Goal: Task Accomplishment & Management: Manage account settings

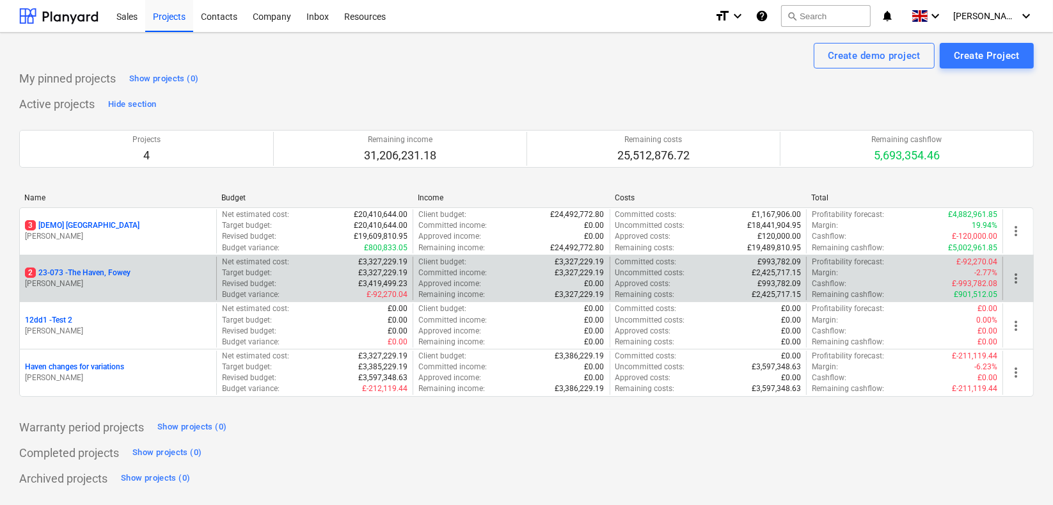
click at [109, 274] on p "2 23-073 - [GEOGRAPHIC_DATA], [GEOGRAPHIC_DATA]" at bounding box center [78, 272] width 106 height 11
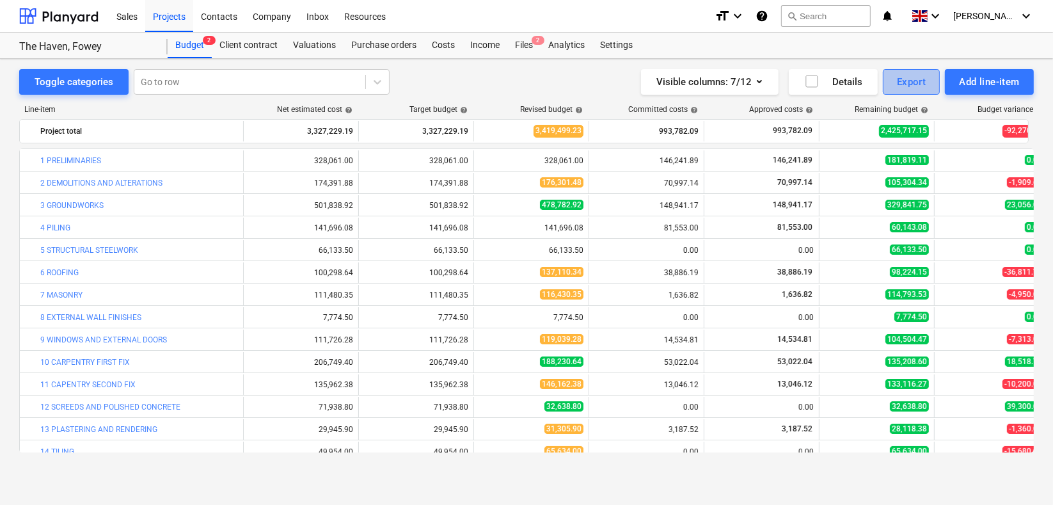
click at [907, 78] on div "Export" at bounding box center [911, 82] width 29 height 17
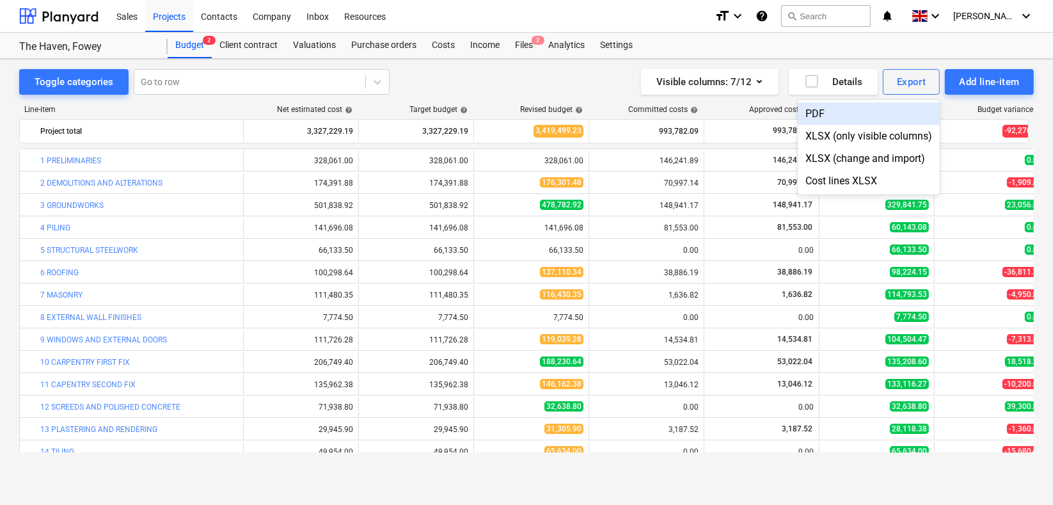
click at [825, 115] on div "PDF" at bounding box center [869, 113] width 142 height 22
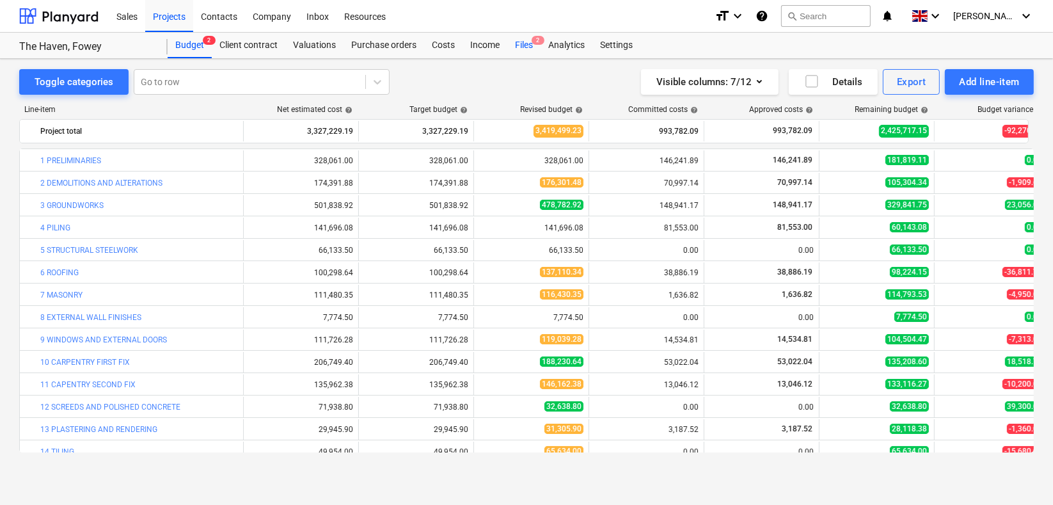
click at [523, 40] on div "Files 2" at bounding box center [523, 46] width 33 height 26
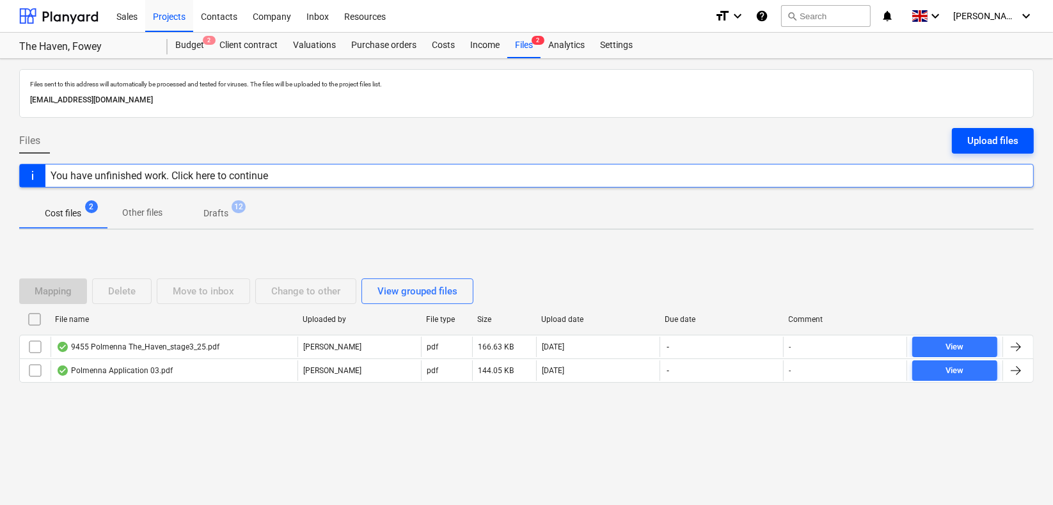
click at [993, 135] on div "Upload files" at bounding box center [992, 140] width 51 height 17
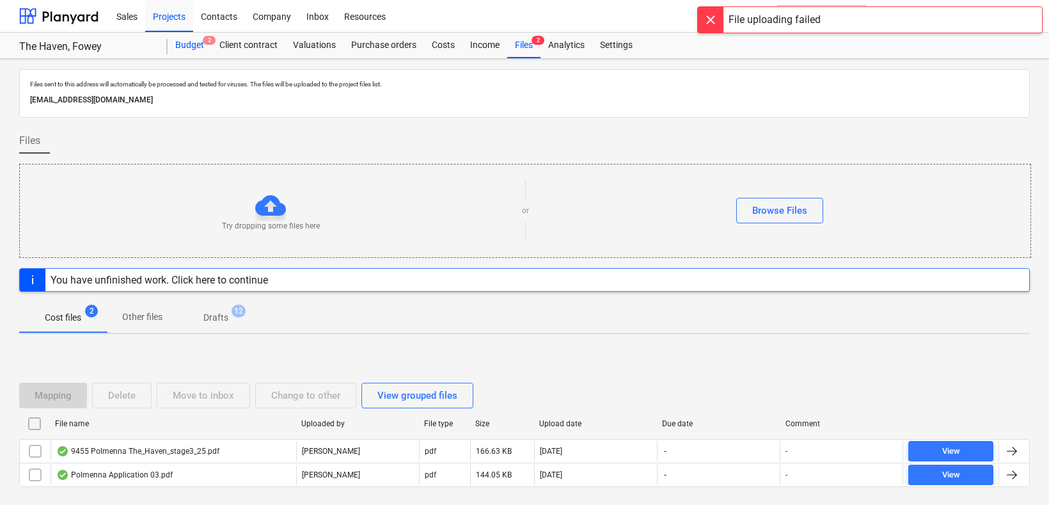
click at [180, 43] on div "Budget 2" at bounding box center [190, 46] width 44 height 26
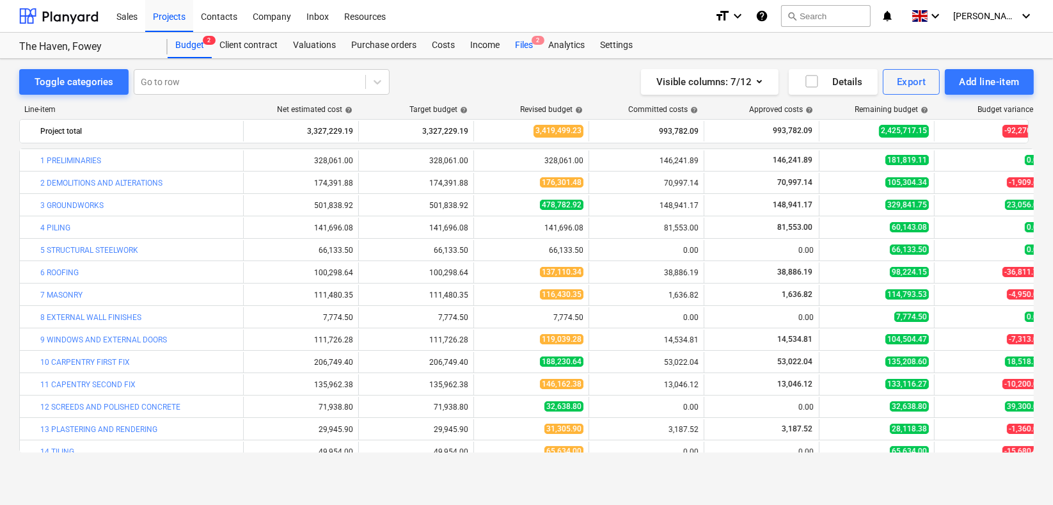
click at [520, 38] on div "Files 2" at bounding box center [523, 46] width 33 height 26
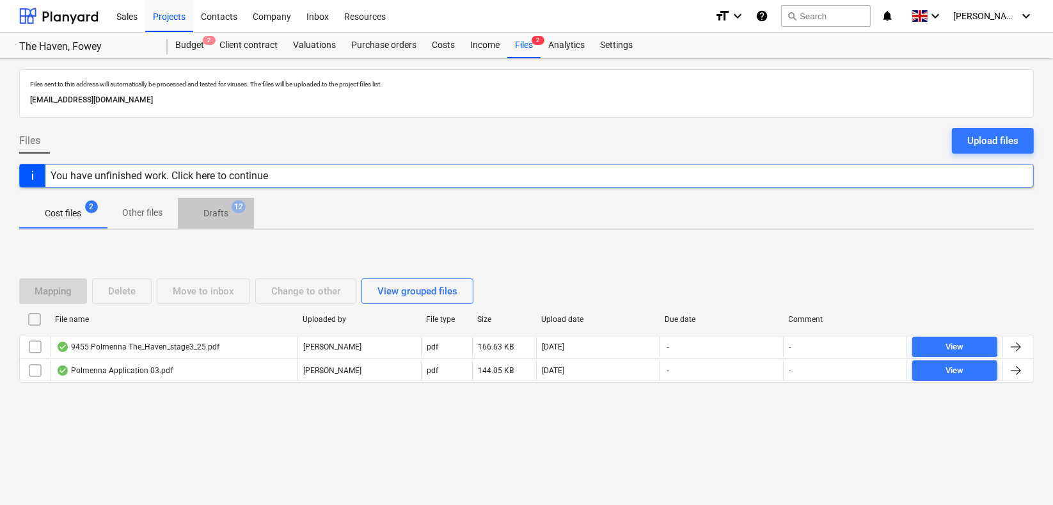
click at [208, 212] on p "Drafts" at bounding box center [215, 213] width 25 height 13
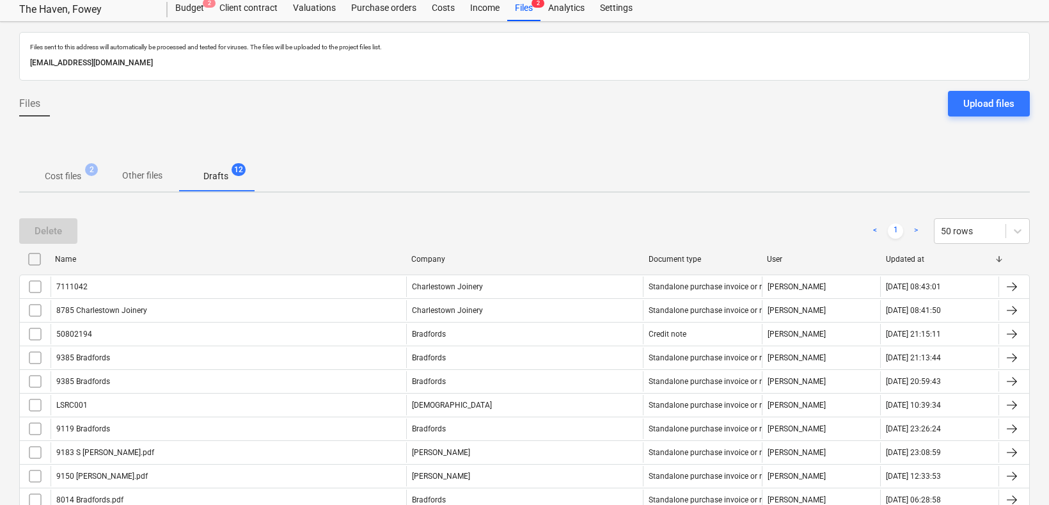
scroll to position [71, 0]
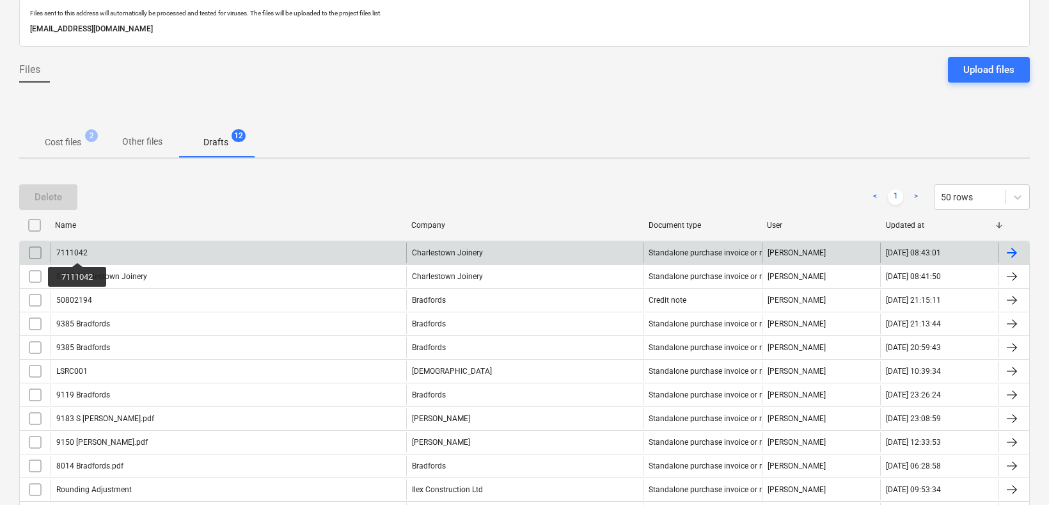
click at [77, 251] on div "7111042" at bounding box center [71, 252] width 31 height 9
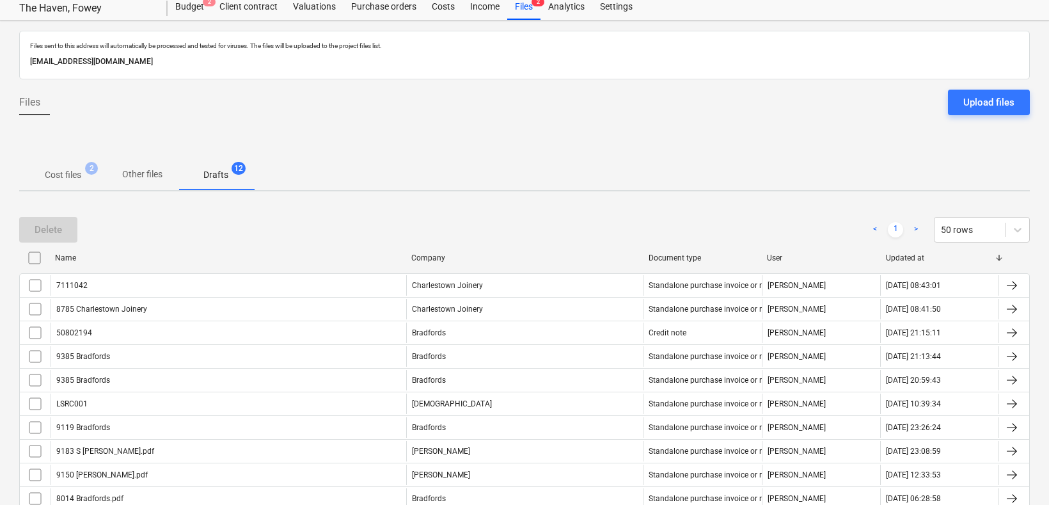
scroll to position [71, 0]
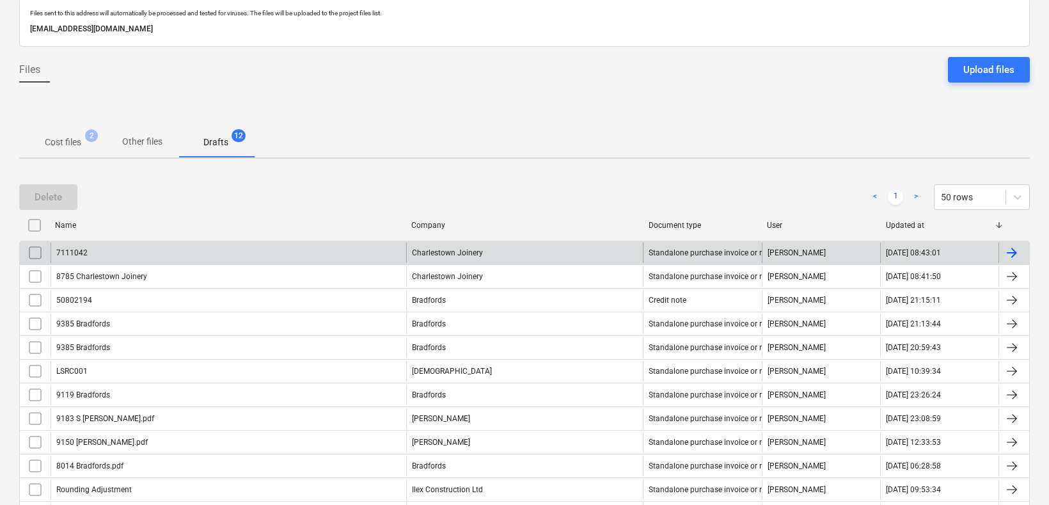
click at [206, 250] on div "7111042" at bounding box center [229, 252] width 356 height 20
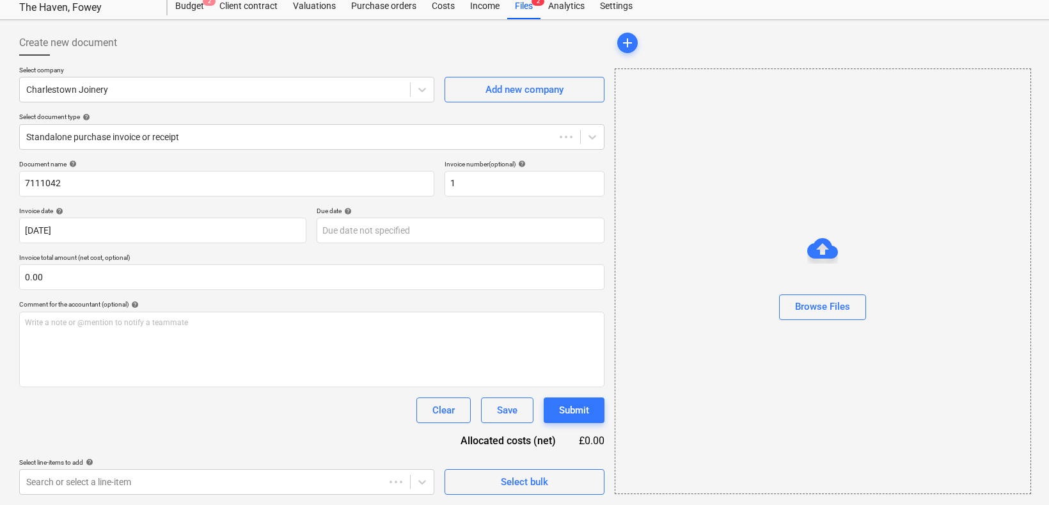
scroll to position [38, 0]
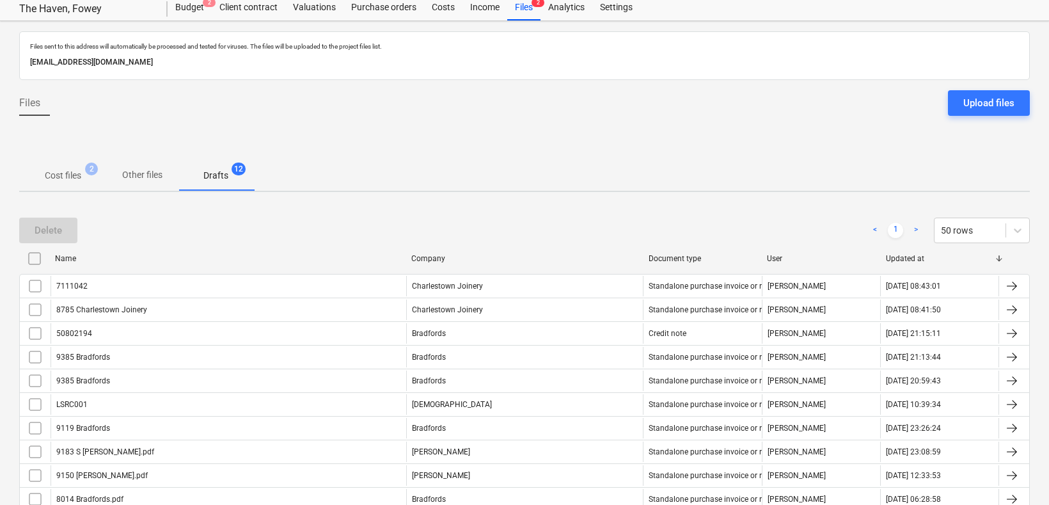
scroll to position [142, 0]
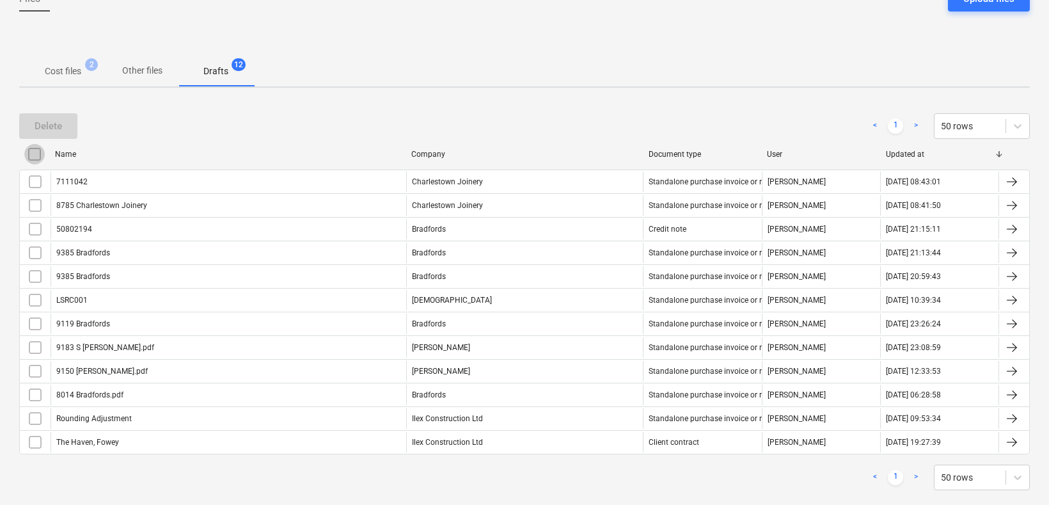
click at [28, 145] on input "checkbox" at bounding box center [34, 154] width 20 height 20
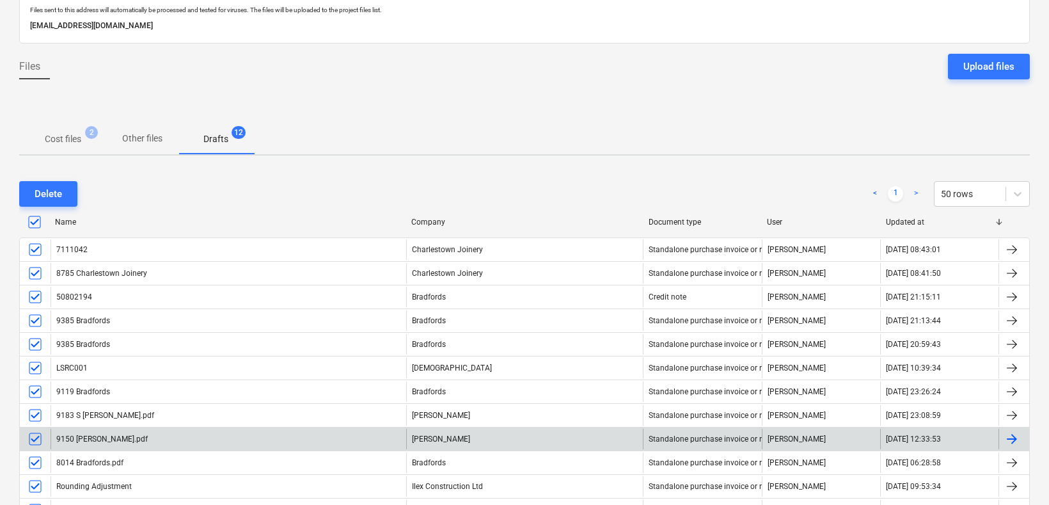
scroll to position [0, 0]
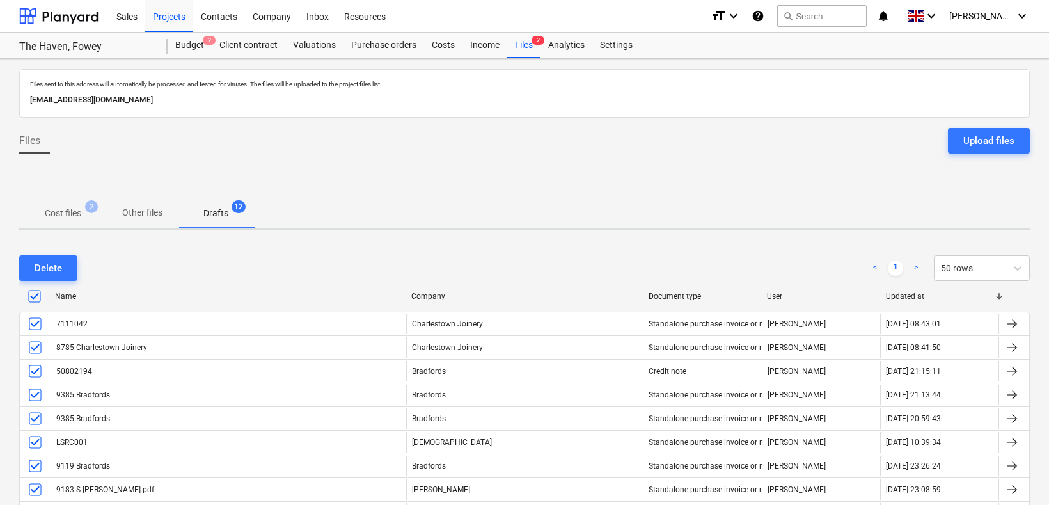
drag, startPoint x: 113, startPoint y: 322, endPoint x: 616, endPoint y: 184, distance: 522.0
click at [616, 184] on div at bounding box center [524, 181] width 1011 height 34
click at [959, 137] on button "Upload files" at bounding box center [989, 141] width 82 height 26
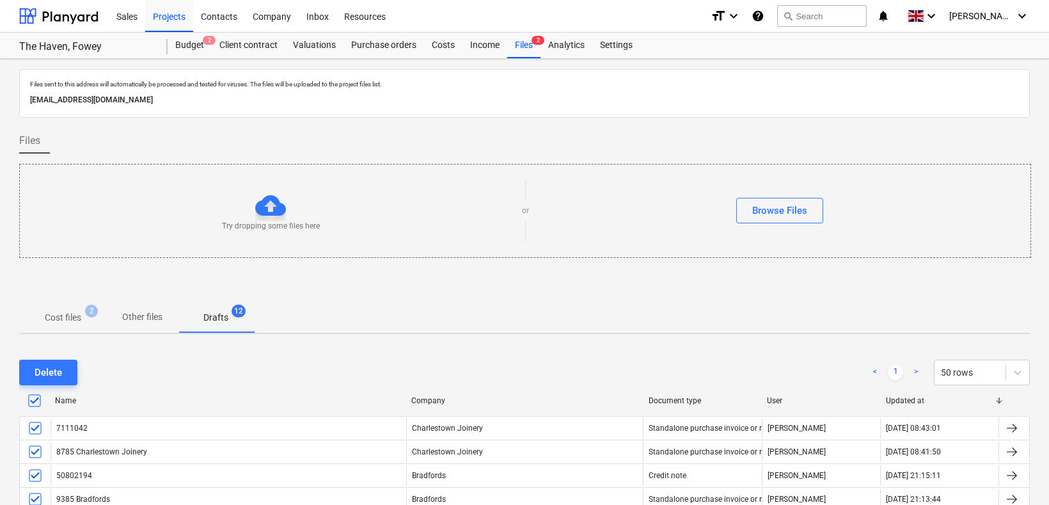
click at [216, 316] on p "Drafts" at bounding box center [215, 317] width 25 height 13
click at [73, 309] on span "Cost files 2" at bounding box center [63, 317] width 88 height 23
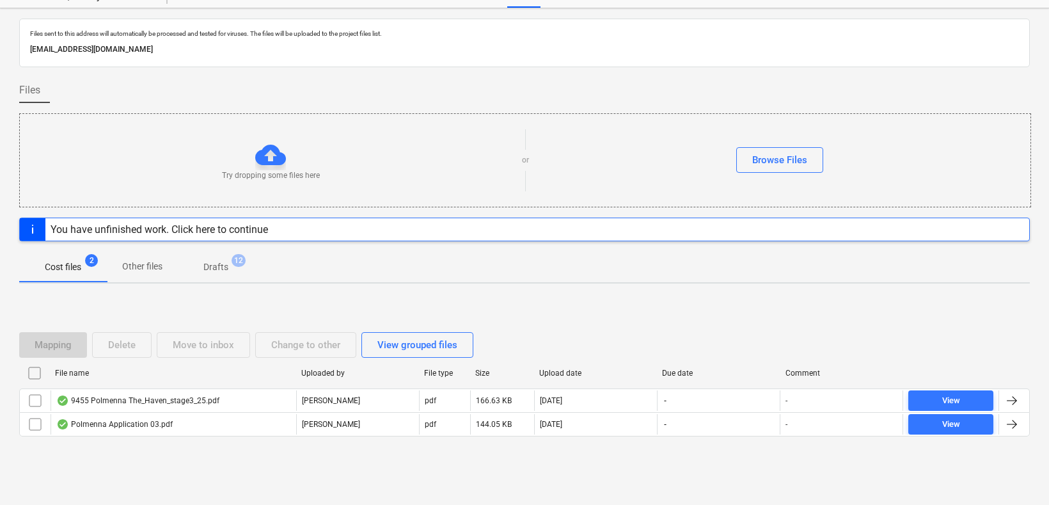
scroll to position [51, 0]
click at [210, 260] on p "Drafts" at bounding box center [215, 266] width 25 height 13
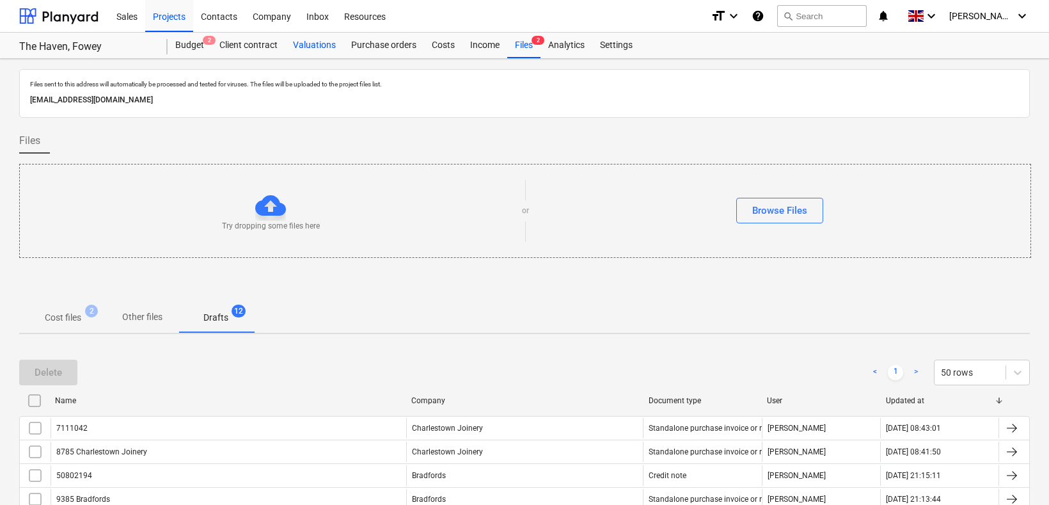
click at [301, 42] on div "Valuations" at bounding box center [314, 46] width 58 height 26
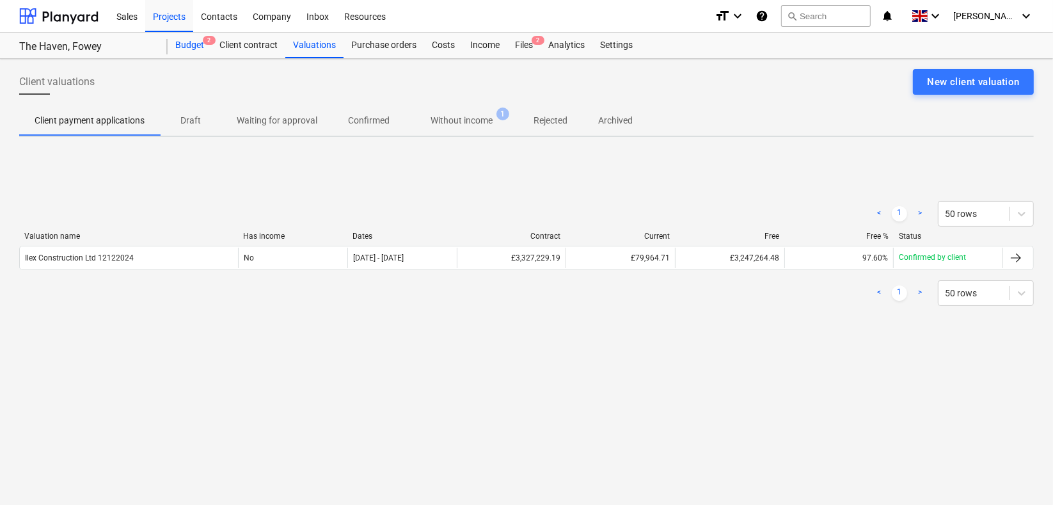
click at [187, 45] on div "Budget 2" at bounding box center [190, 46] width 44 height 26
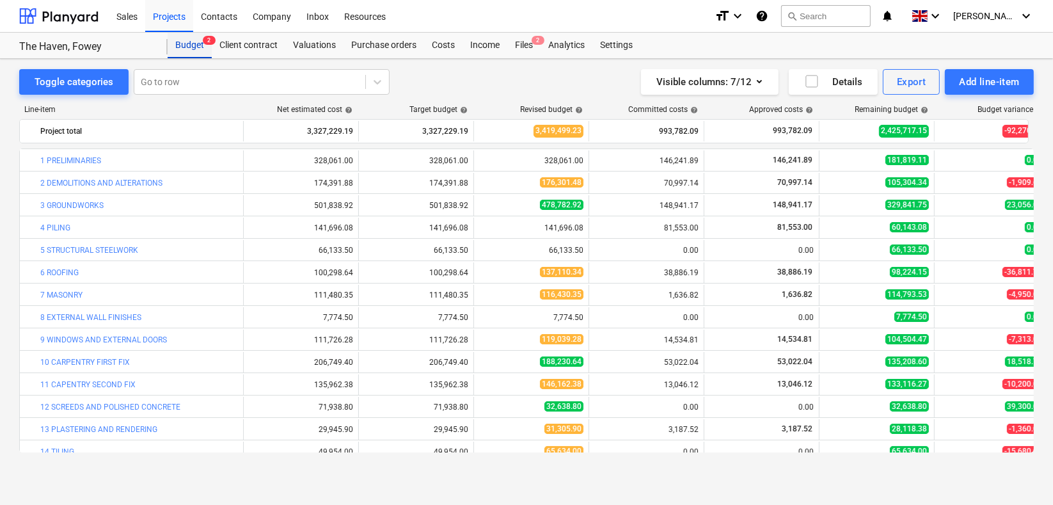
click at [184, 38] on div "Budget 2" at bounding box center [190, 46] width 44 height 26
click at [168, 15] on div "Projects" at bounding box center [169, 15] width 48 height 33
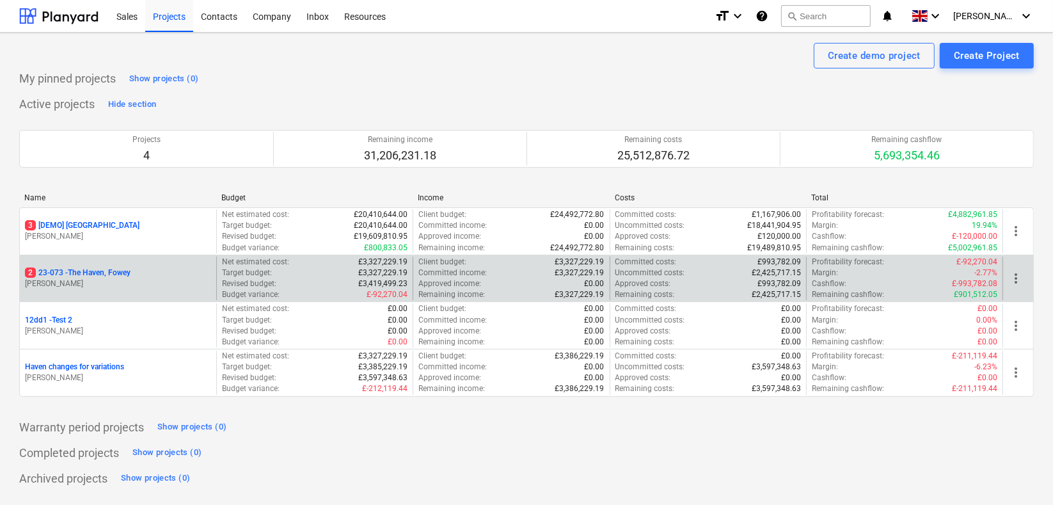
click at [94, 263] on div "2 23-073 - [GEOGRAPHIC_DATA], Fowey [PERSON_NAME]" at bounding box center [118, 278] width 196 height 44
click at [98, 269] on p "2 23-073 - [GEOGRAPHIC_DATA], [GEOGRAPHIC_DATA]" at bounding box center [78, 272] width 106 height 11
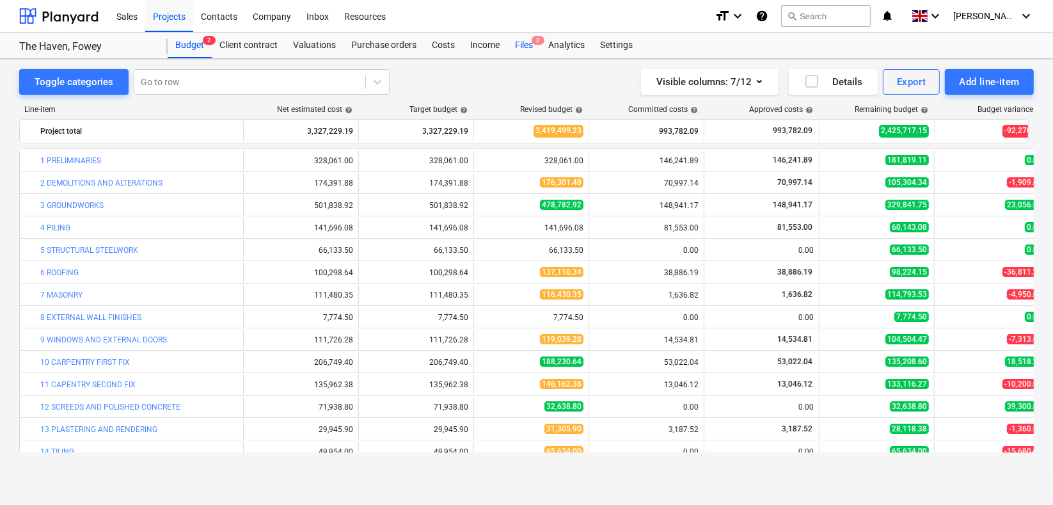
click at [521, 43] on div "Files 2" at bounding box center [523, 46] width 33 height 26
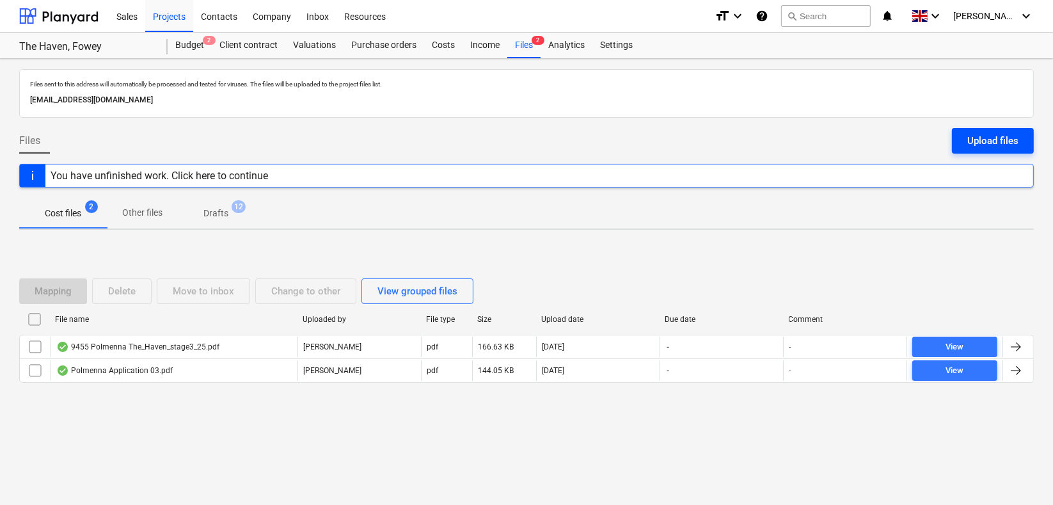
click at [980, 136] on div "Upload files" at bounding box center [992, 140] width 51 height 17
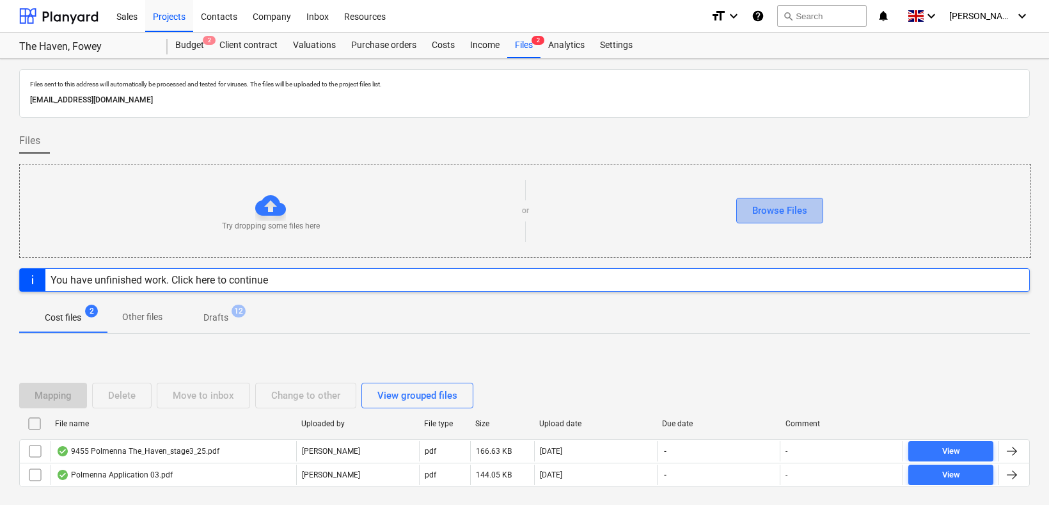
click at [757, 207] on div "Browse Files" at bounding box center [779, 210] width 55 height 17
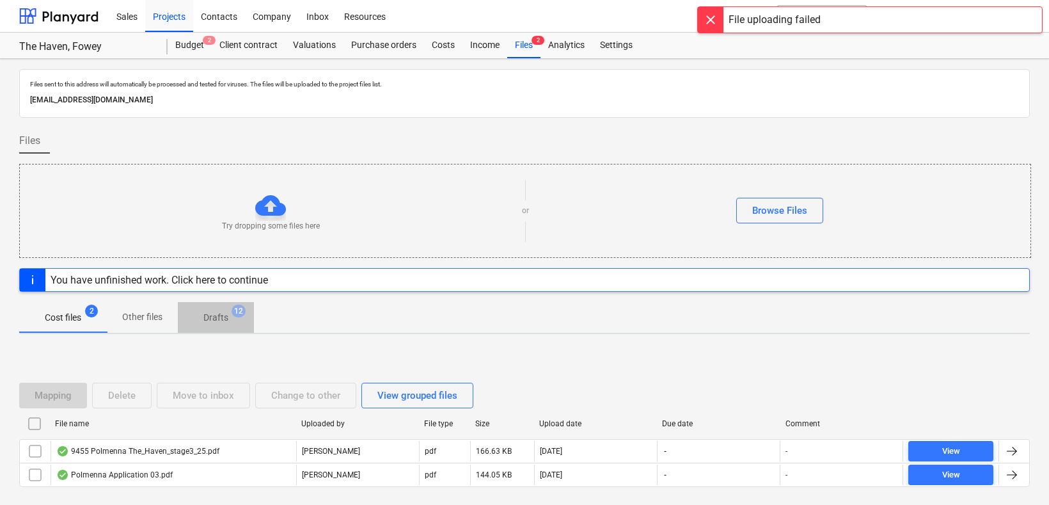
click at [214, 315] on p "Drafts" at bounding box center [215, 317] width 25 height 13
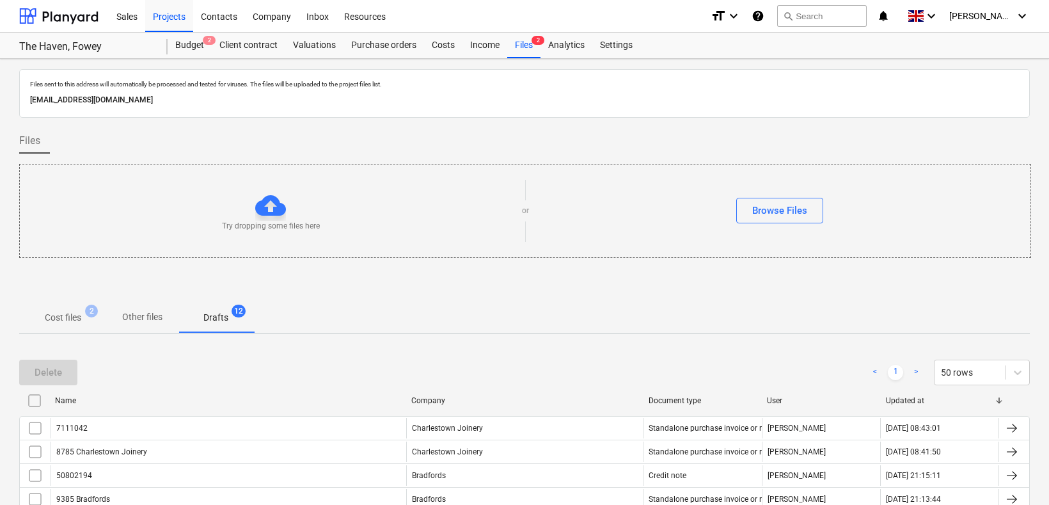
scroll to position [265, 0]
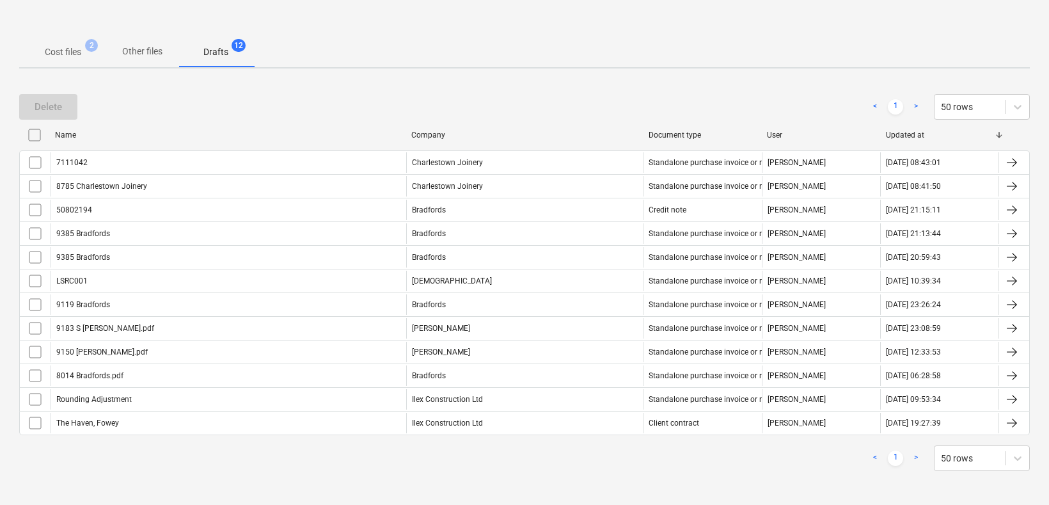
click at [917, 451] on link ">" at bounding box center [915, 457] width 15 height 15
click at [917, 454] on link ">" at bounding box center [915, 457] width 15 height 15
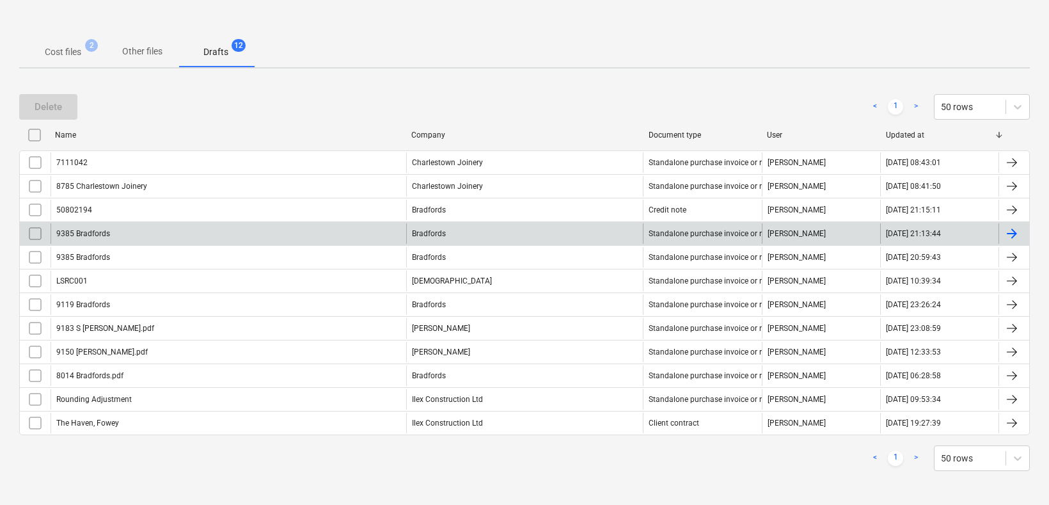
scroll to position [0, 0]
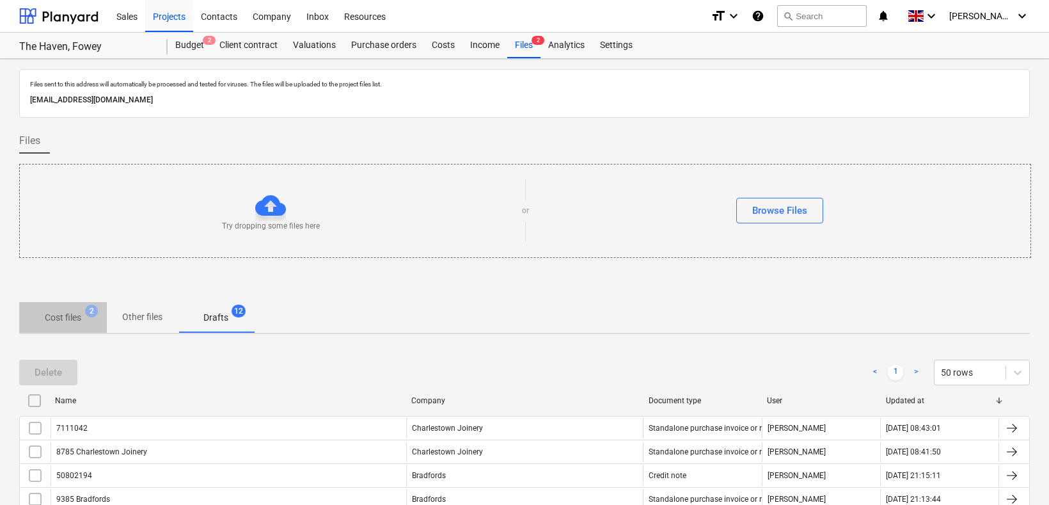
click at [68, 315] on p "Cost files" at bounding box center [63, 317] width 36 height 13
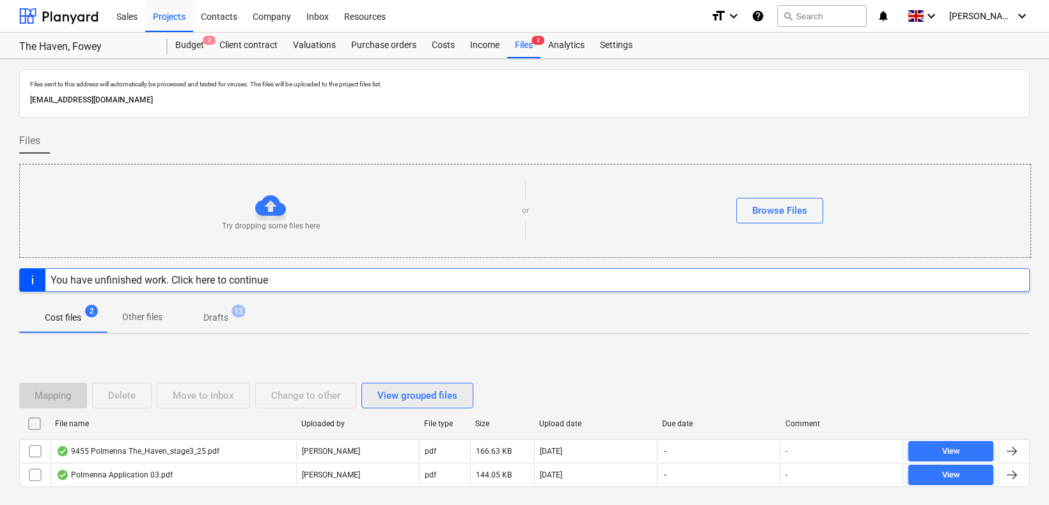
click at [395, 400] on div "View grouped files" at bounding box center [417, 395] width 80 height 17
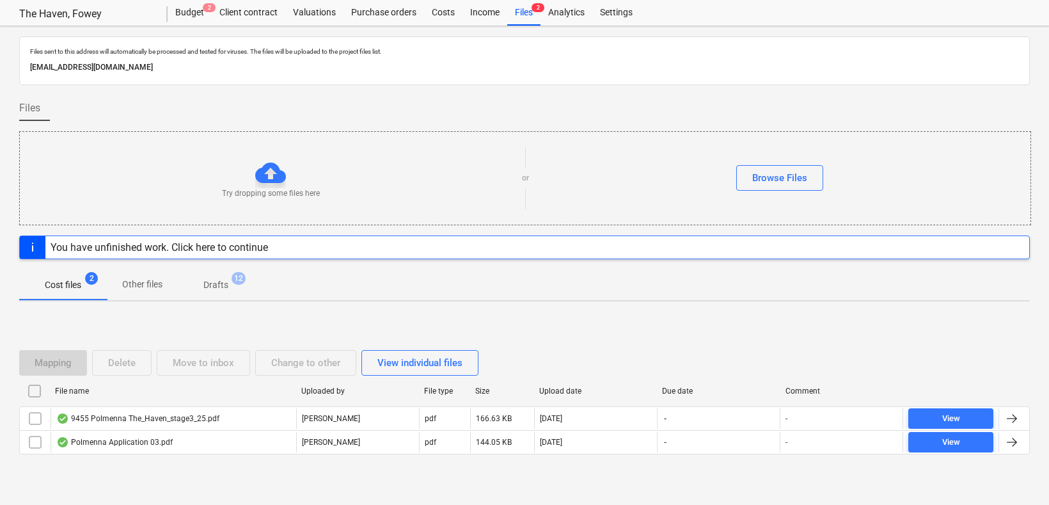
scroll to position [51, 0]
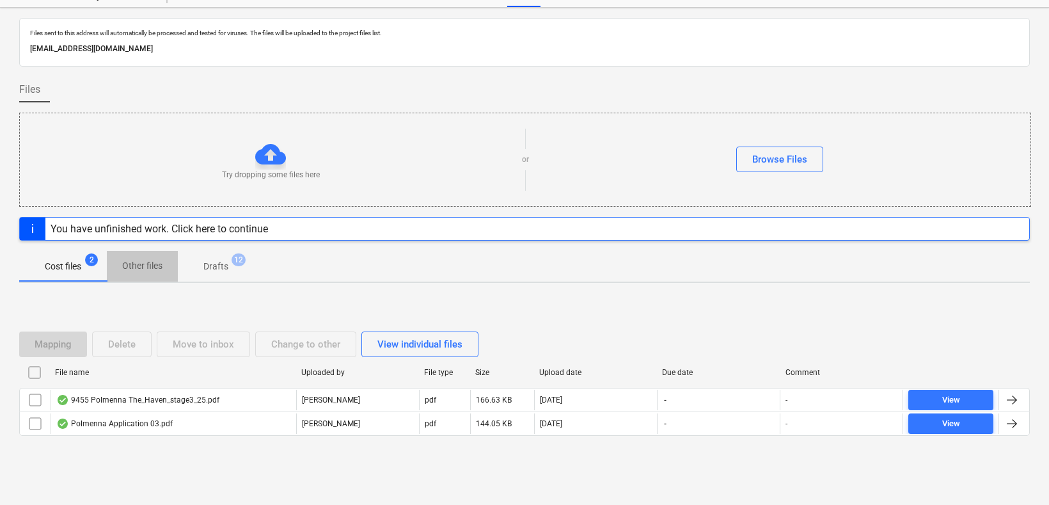
click at [155, 265] on p "Other files" at bounding box center [142, 265] width 40 height 13
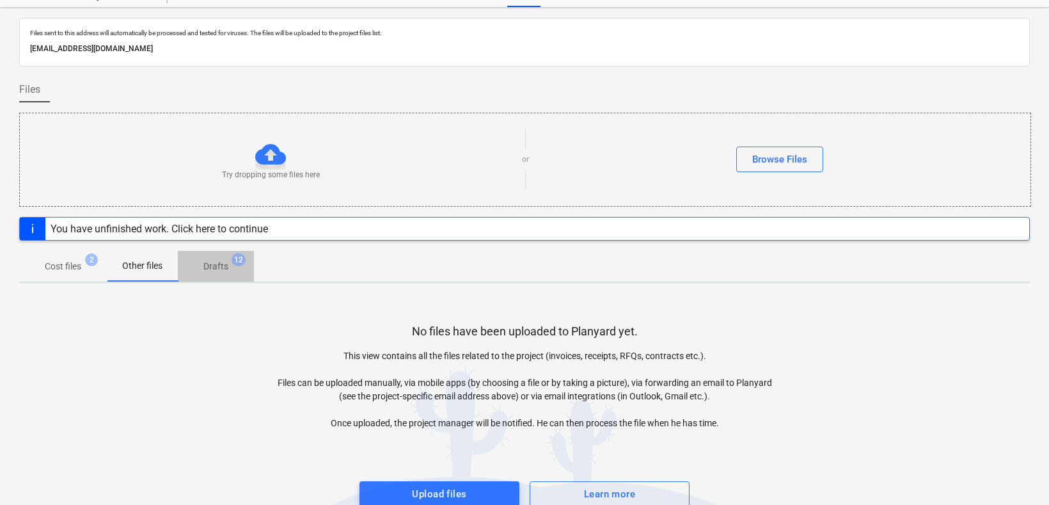
click at [221, 261] on p "Drafts" at bounding box center [215, 266] width 25 height 13
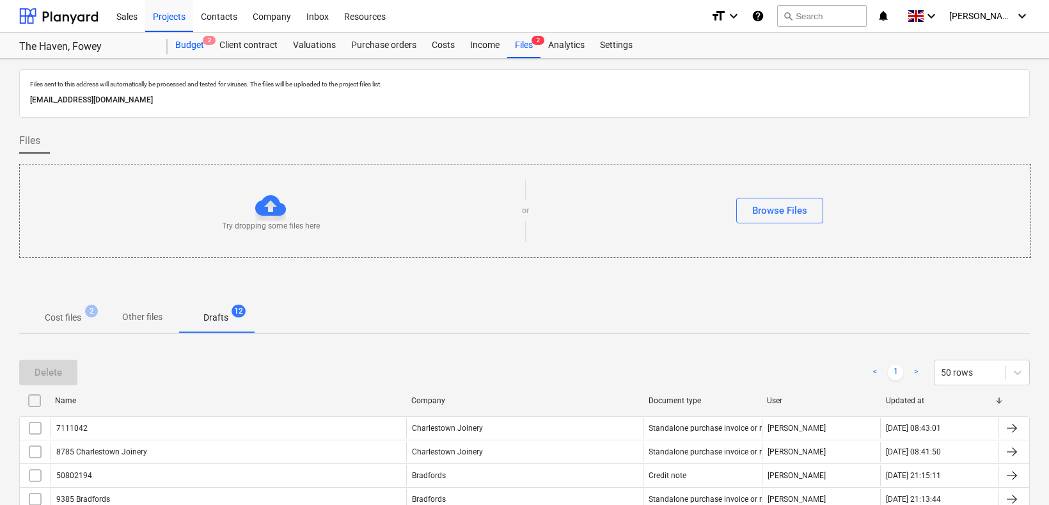
click at [174, 43] on div "Budget 2" at bounding box center [190, 46] width 44 height 26
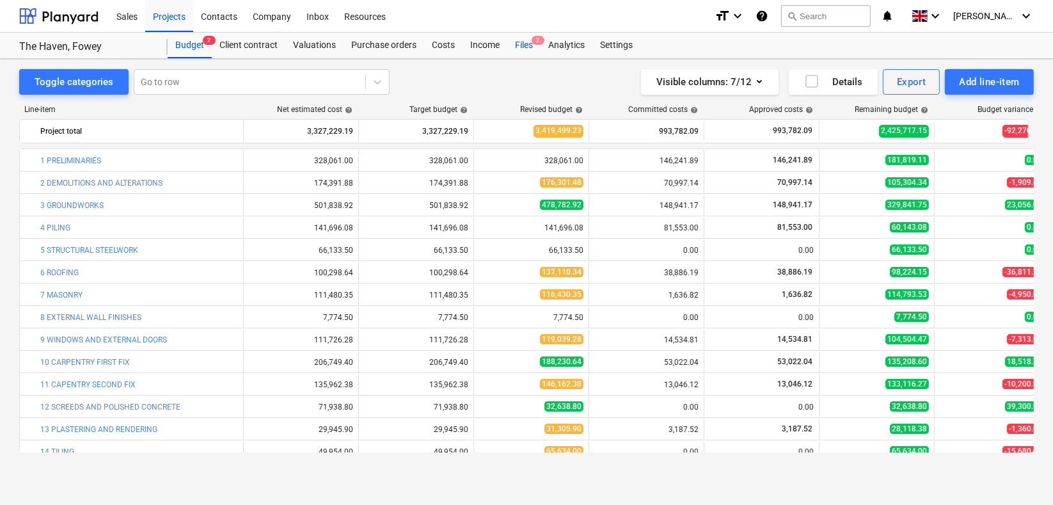
click at [526, 42] on div "Files 2" at bounding box center [523, 46] width 33 height 26
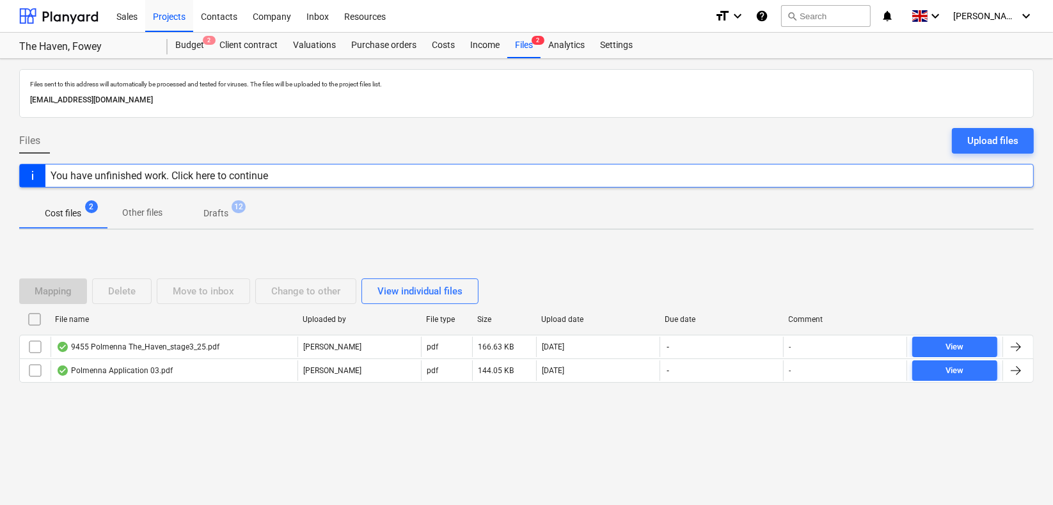
click at [28, 176] on div at bounding box center [33, 175] width 26 height 22
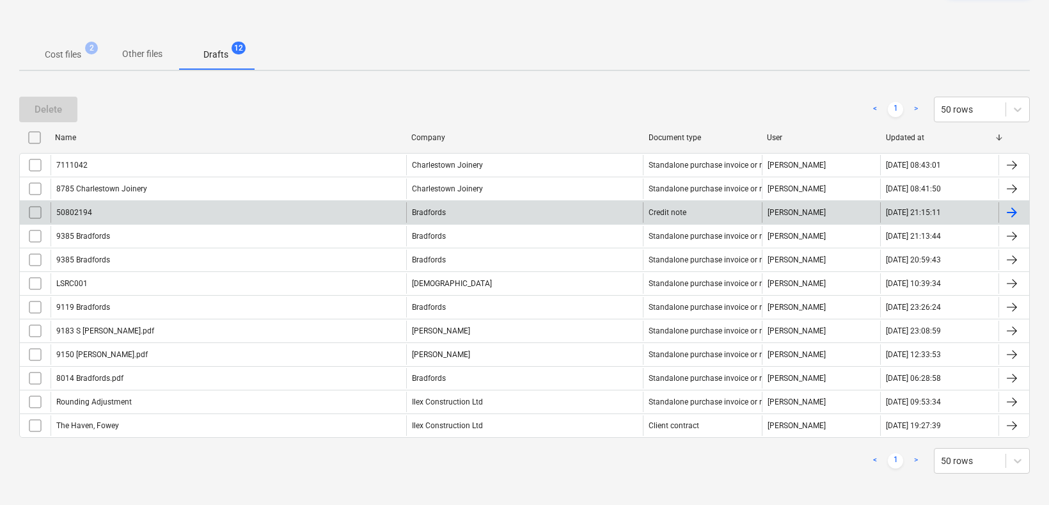
scroll to position [161, 0]
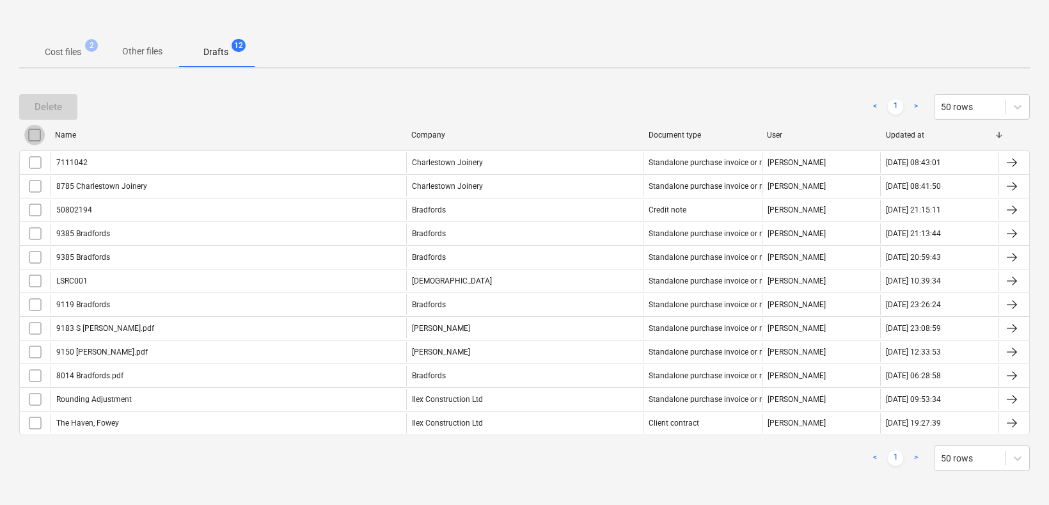
click at [29, 129] on input "checkbox" at bounding box center [34, 135] width 20 height 20
click at [38, 102] on div "Delete" at bounding box center [49, 107] width 28 height 17
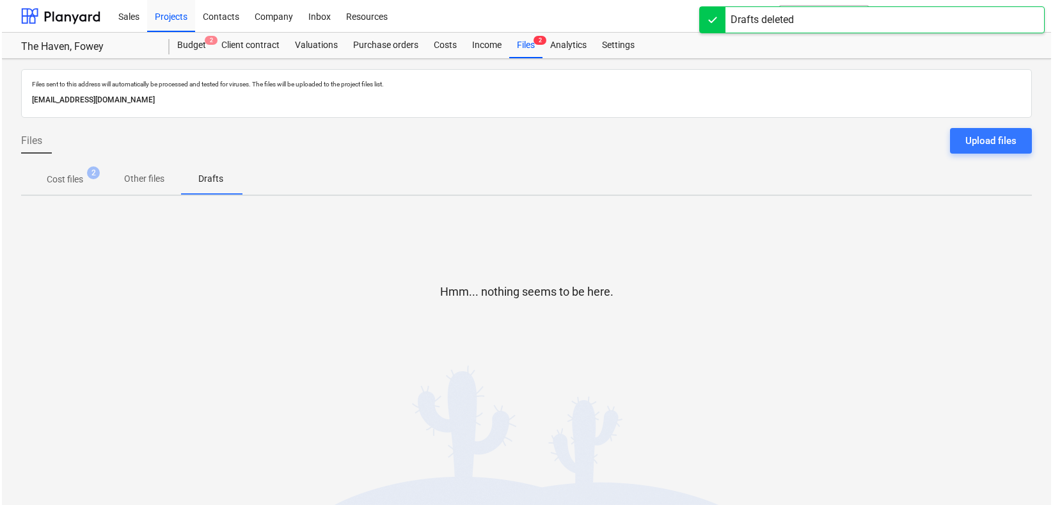
scroll to position [0, 0]
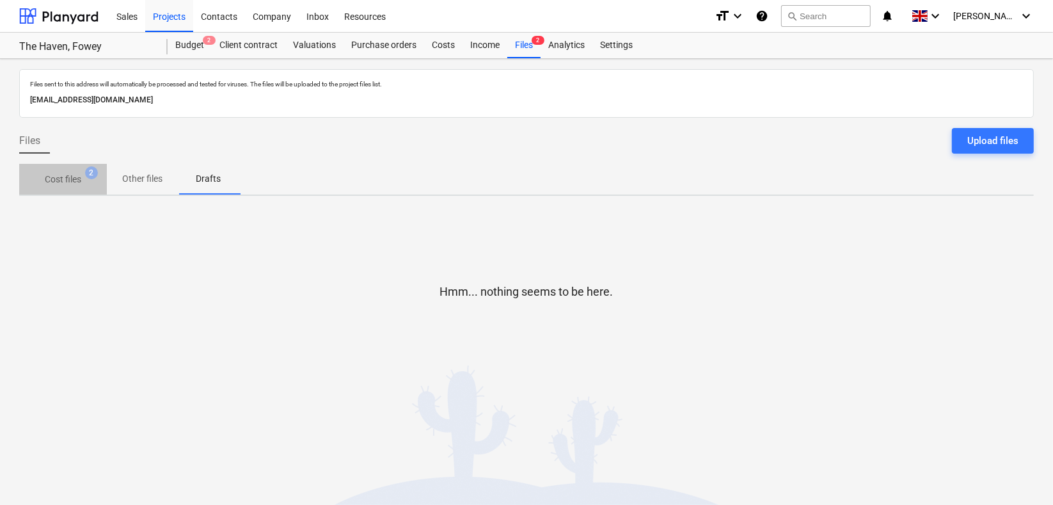
click at [63, 175] on p "Cost files" at bounding box center [63, 179] width 36 height 13
